Goal: Transaction & Acquisition: Purchase product/service

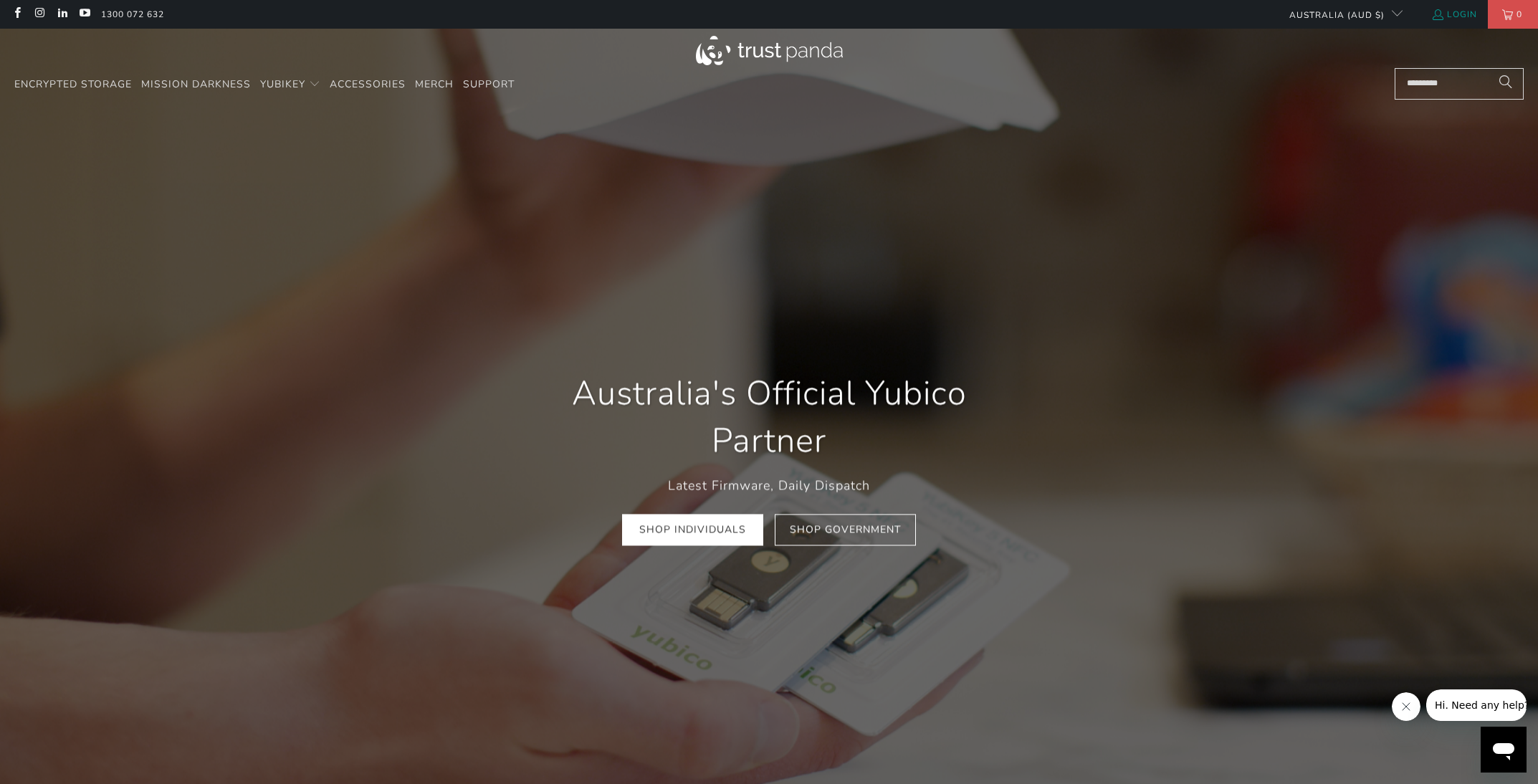
click at [1469, 15] on link "Login" at bounding box center [1454, 14] width 46 height 16
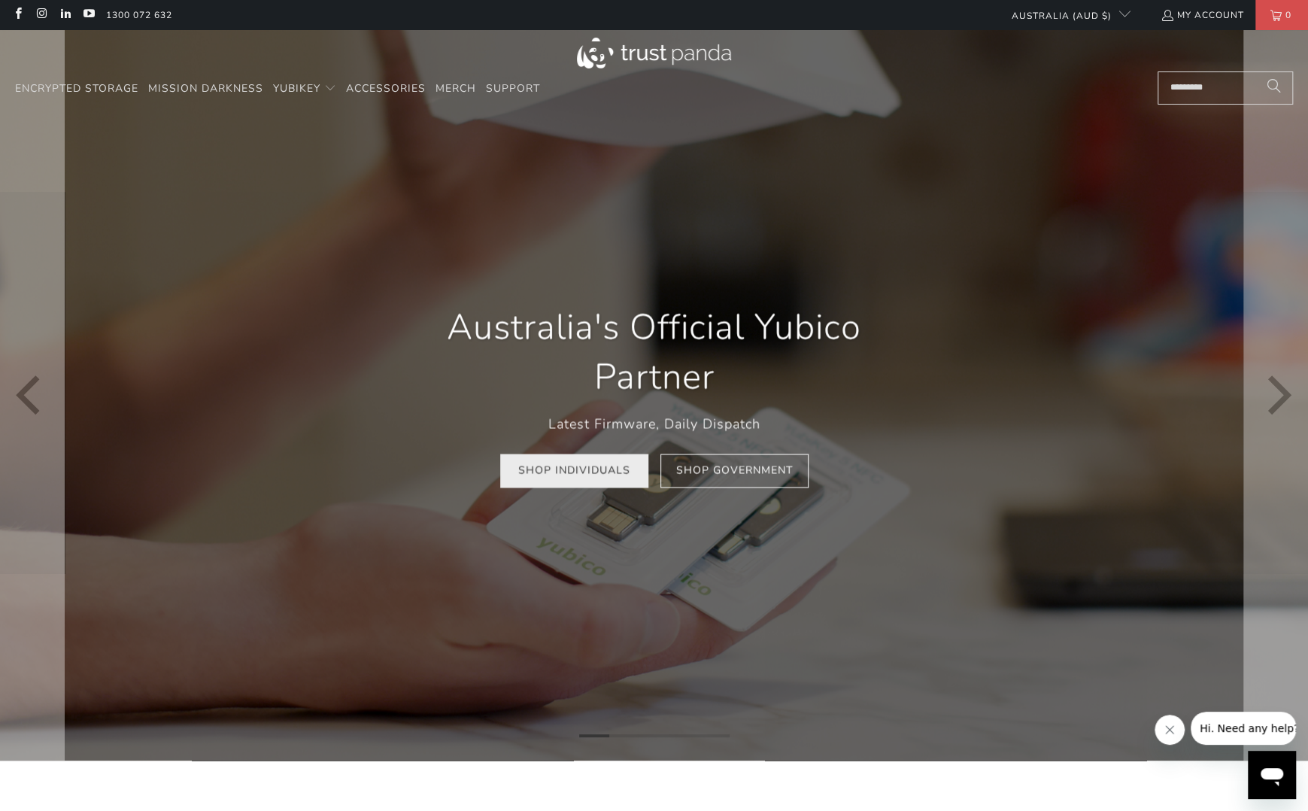
click at [564, 480] on link "Shop Individuals" at bounding box center [574, 471] width 148 height 34
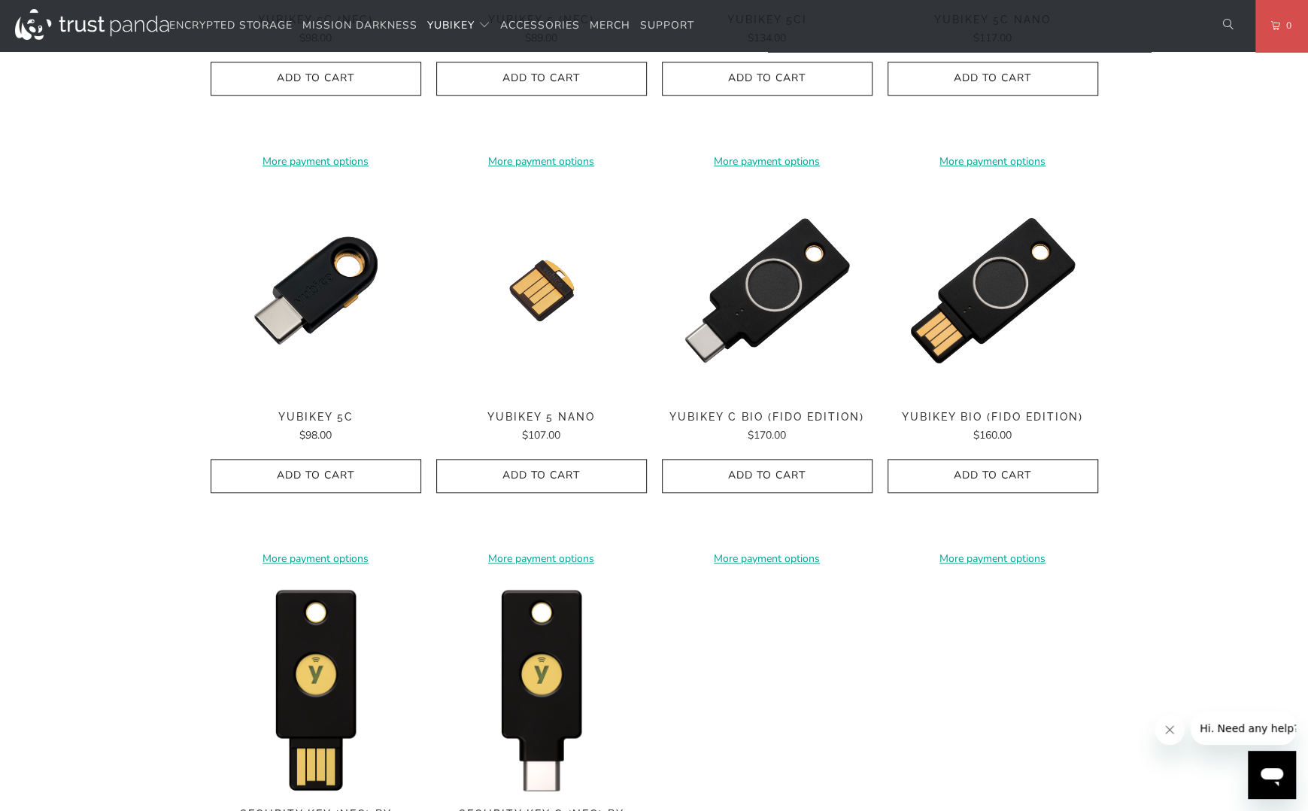
scroll to position [978, 0]
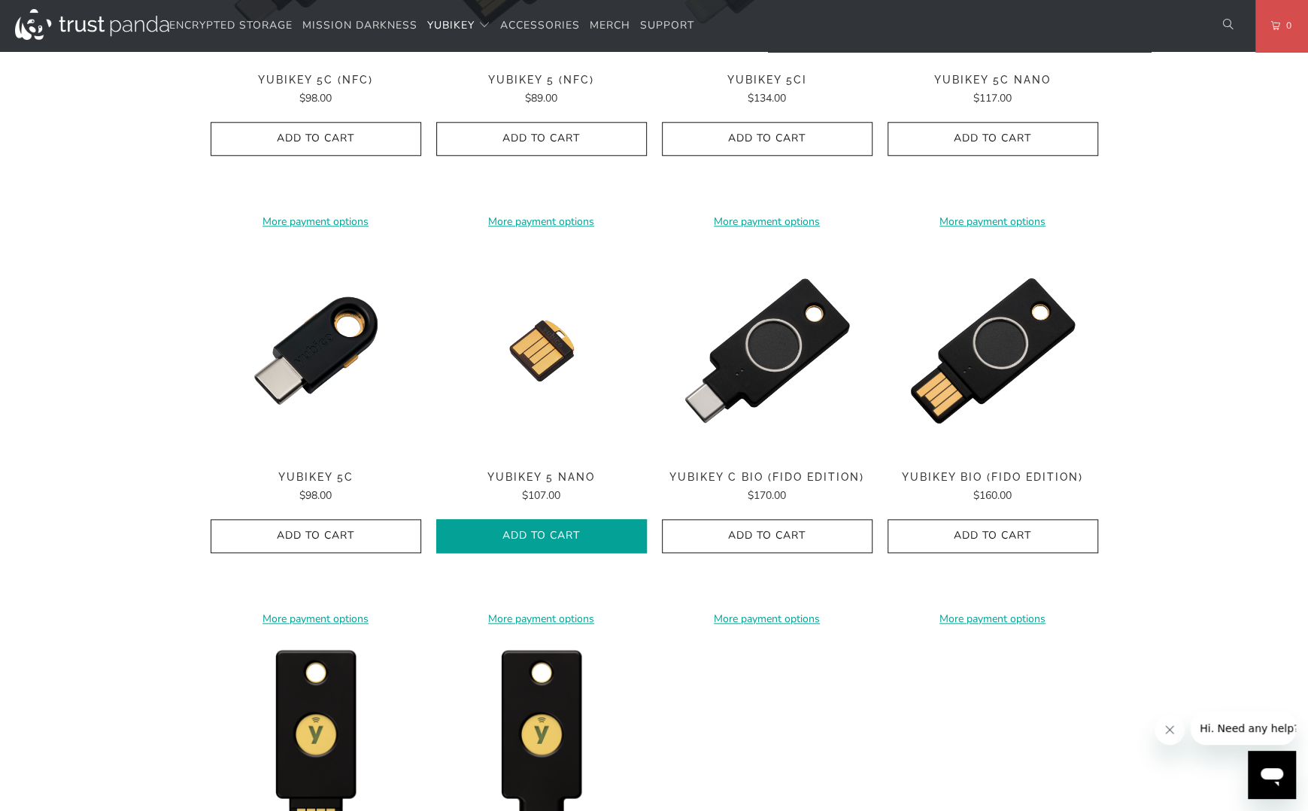
click at [518, 530] on span "Add to Cart" at bounding box center [541, 536] width 179 height 13
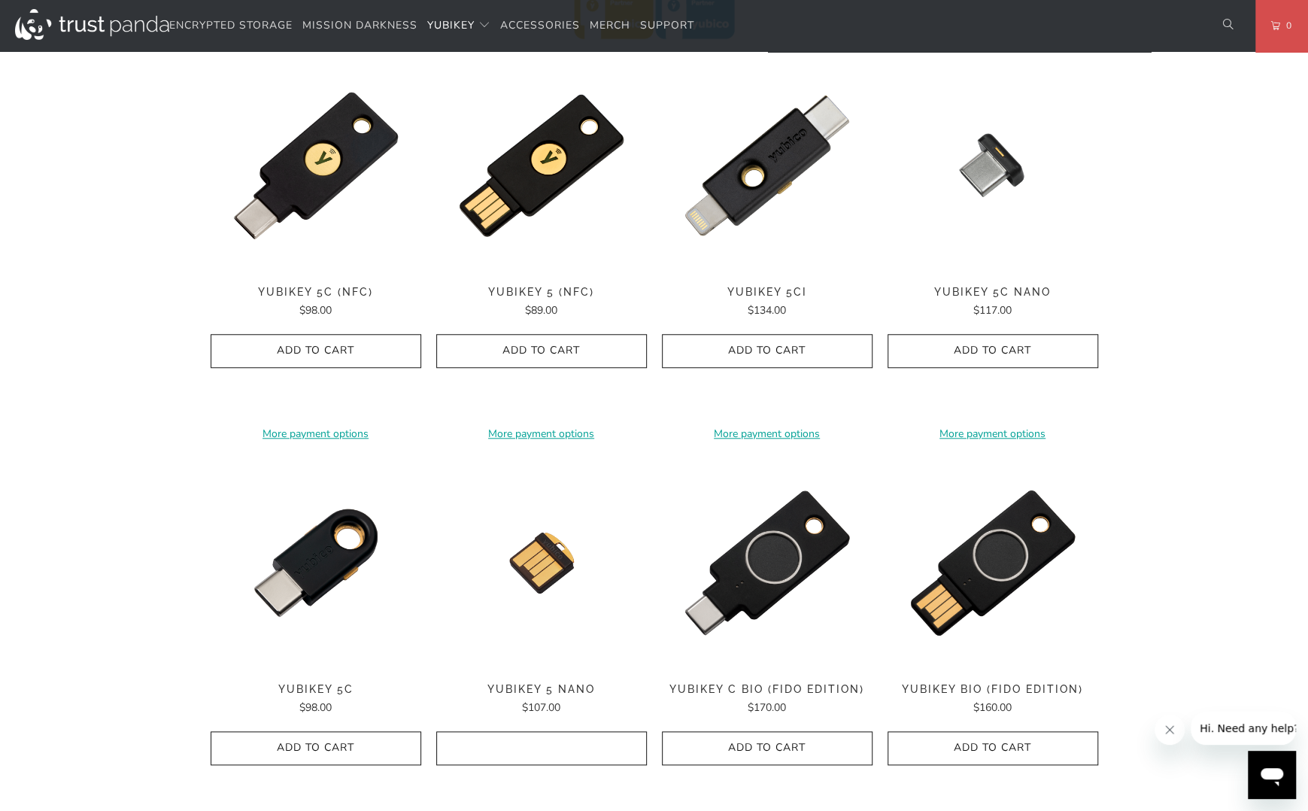
scroll to position [752, 0]
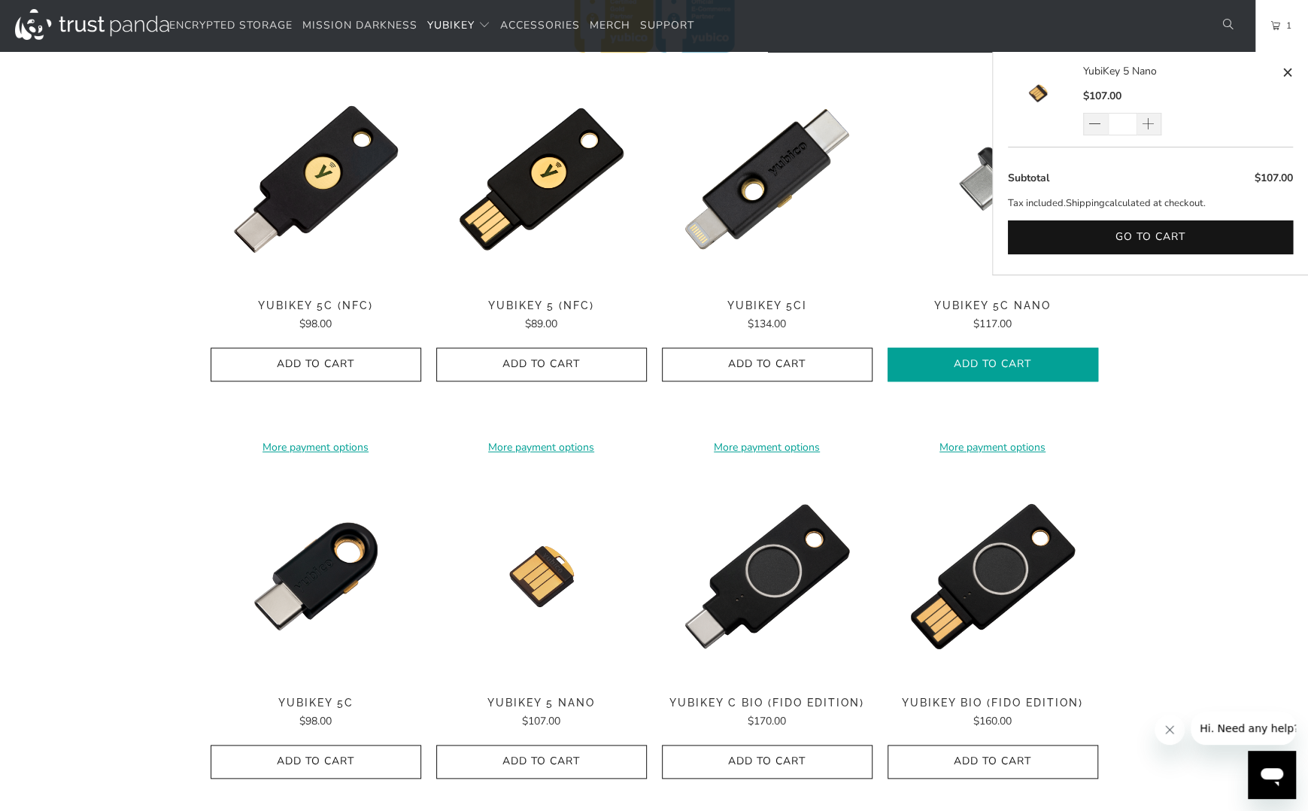
click at [1008, 361] on span "Add to Cart" at bounding box center [992, 364] width 179 height 13
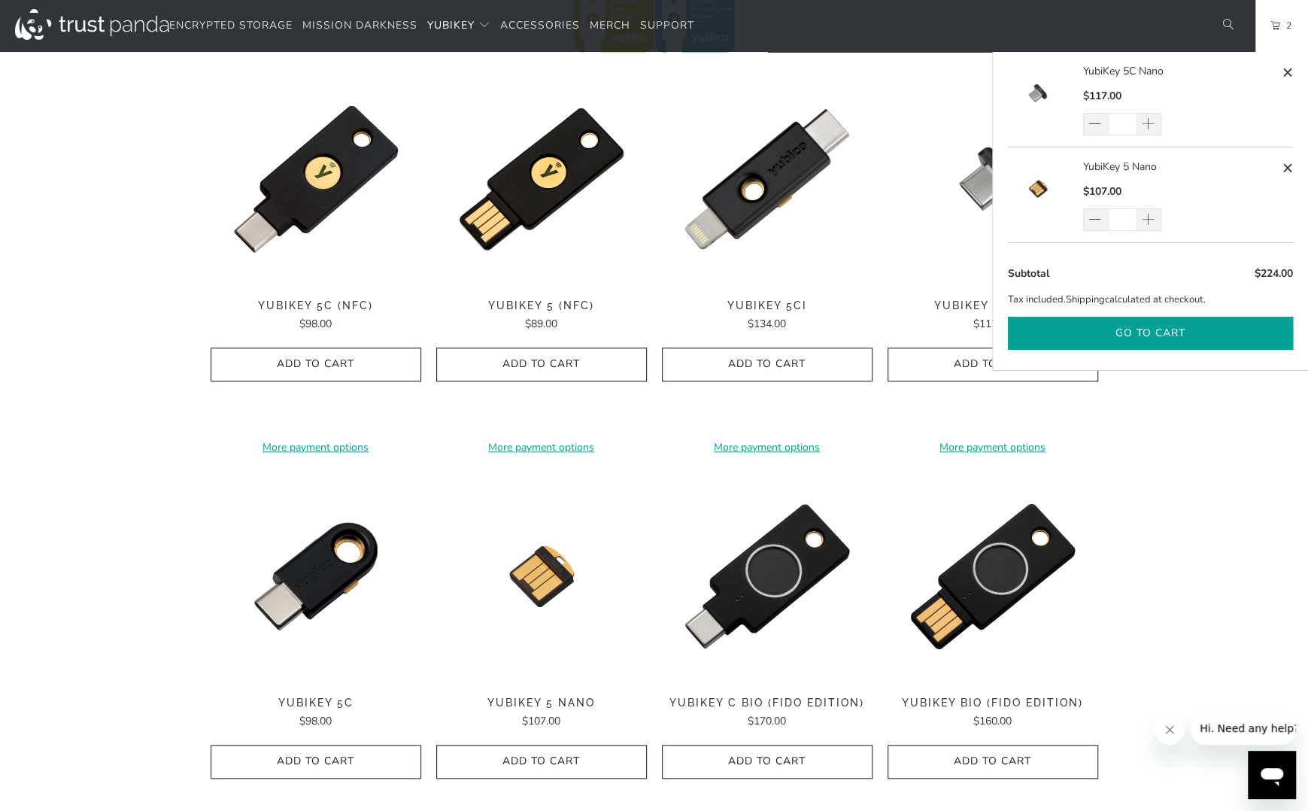
click at [1160, 331] on button "Go to cart" at bounding box center [1150, 334] width 285 height 34
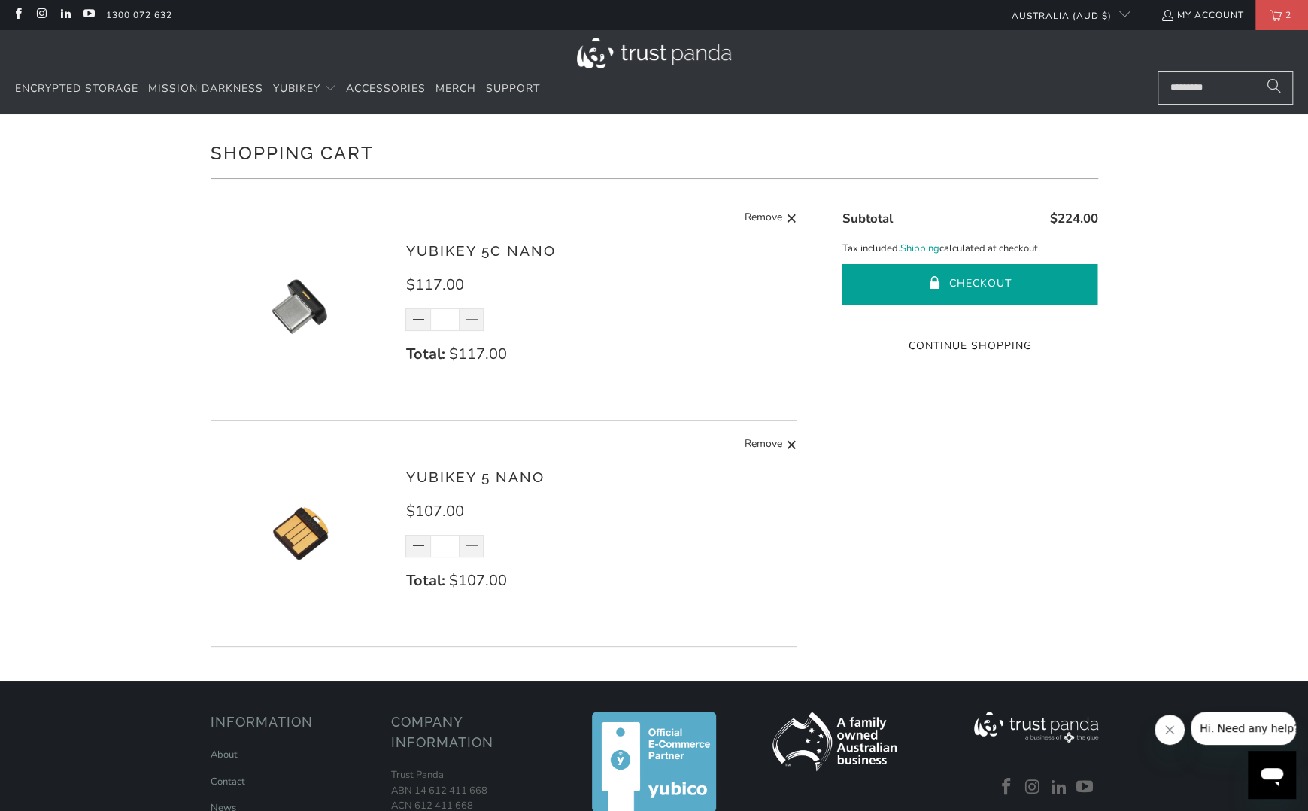
click at [927, 279] on button "Checkout" at bounding box center [970, 284] width 256 height 41
